Goal: Transaction & Acquisition: Purchase product/service

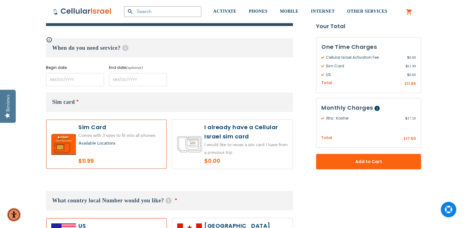
scroll to position [269, 0]
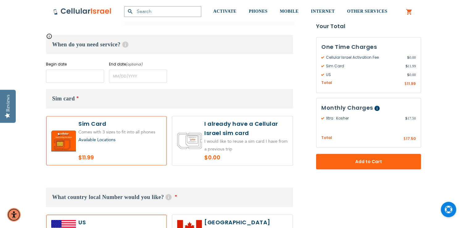
click at [75, 81] on input "name" at bounding box center [75, 75] width 58 height 13
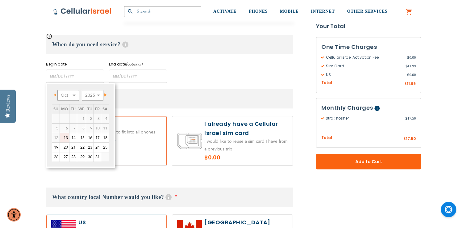
click at [53, 144] on link "19" at bounding box center [55, 146] width 7 height 9
type input "[DATE]"
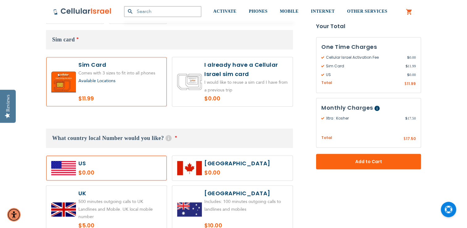
scroll to position [328, 0]
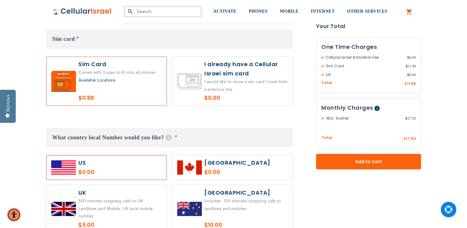
click at [137, 79] on div "Available Locations" at bounding box center [119, 80] width 83 height 8
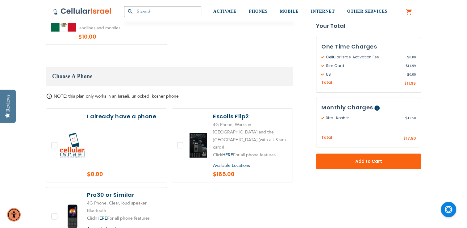
scroll to position [698, 0]
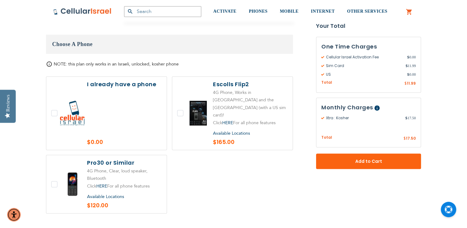
click at [80, 170] on label at bounding box center [106, 184] width 120 height 58
checkbox input "true"
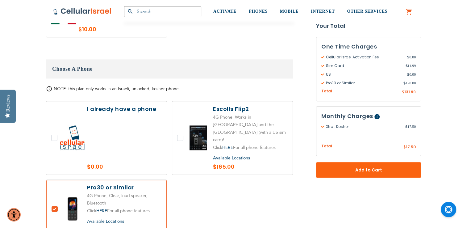
scroll to position [673, 0]
click at [102, 208] on link "HERE" at bounding box center [101, 211] width 11 height 6
click at [210, 126] on label at bounding box center [232, 138] width 120 height 73
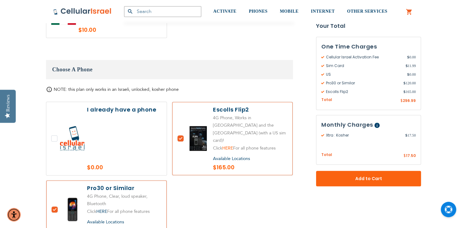
click at [233, 145] on link "HERE" at bounding box center [227, 148] width 11 height 6
click at [184, 126] on label at bounding box center [232, 138] width 120 height 73
checkbox input "false"
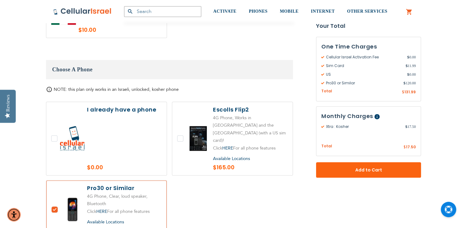
click at [62, 188] on label at bounding box center [106, 209] width 120 height 58
checkbox input "false"
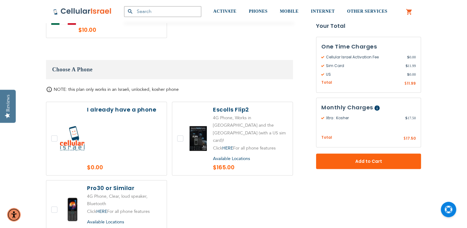
scroll to position [665, 0]
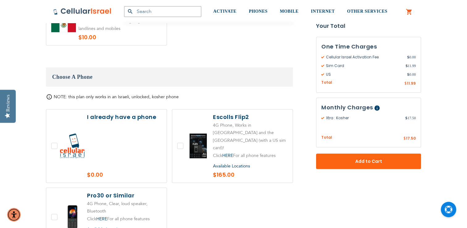
click at [208, 138] on label at bounding box center [232, 145] width 120 height 73
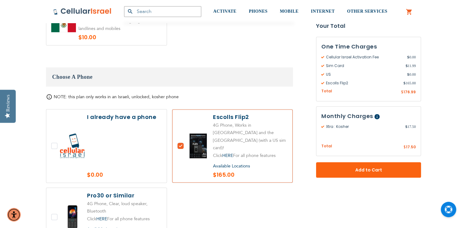
click at [228, 166] on div at bounding box center [169, 180] width 247 height 142
click at [228, 151] on label at bounding box center [232, 145] width 120 height 73
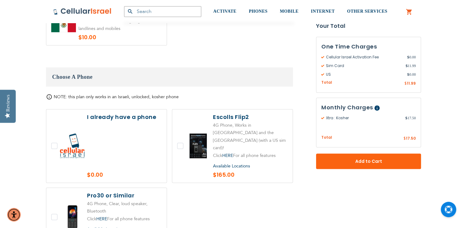
click at [184, 134] on label at bounding box center [232, 145] width 120 height 73
checkbox input "true"
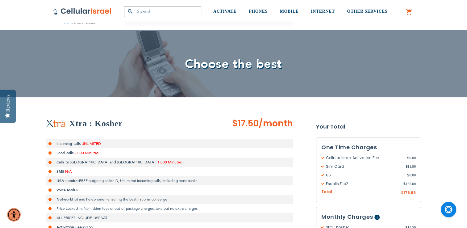
scroll to position [0, 0]
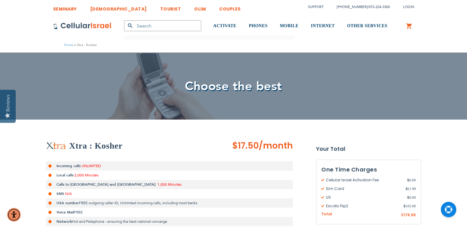
click at [100, 8] on link "[DEMOGRAPHIC_DATA]" at bounding box center [118, 7] width 57 height 11
